Goal: Find specific page/section: Find specific page/section

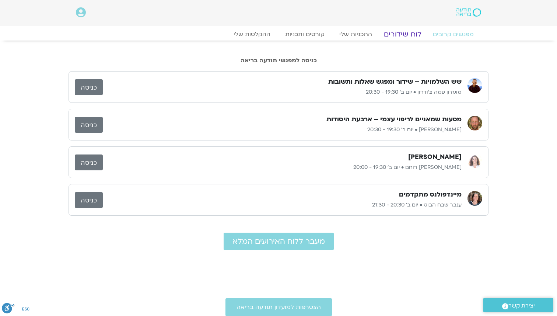
click at [407, 33] on link "לוח שידורים" at bounding box center [402, 34] width 55 height 9
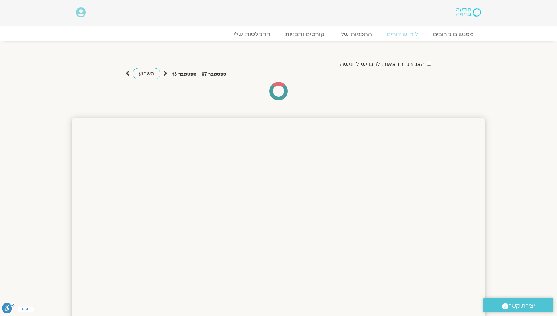
click at [500, 47] on section "הצג רק הרצאות להם יש [PERSON_NAME] גישה [DATE] - [DATE] השבוע להציג אירועים שפת…" at bounding box center [278, 72] width 557 height 63
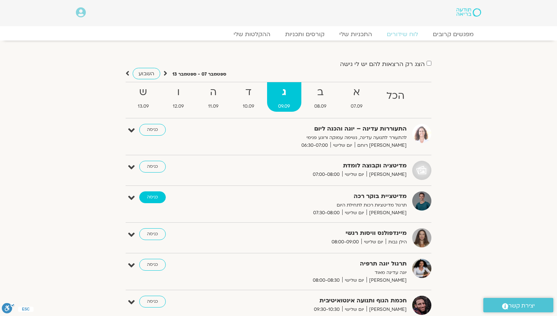
click at [161, 197] on link "כניסה" at bounding box center [152, 197] width 27 height 12
click at [157, 235] on link "כניסה" at bounding box center [152, 234] width 27 height 12
